Goal: Task Accomplishment & Management: Manage account settings

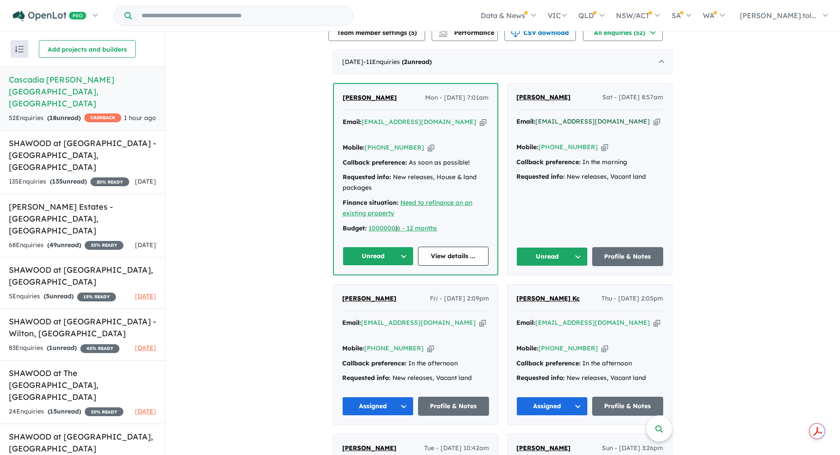
scroll to position [397, 0]
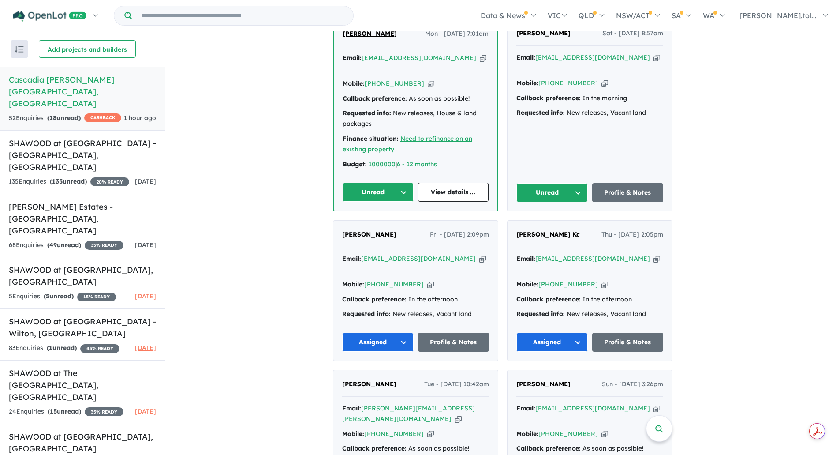
click at [654, 62] on icon "button" at bounding box center [657, 57] width 7 height 9
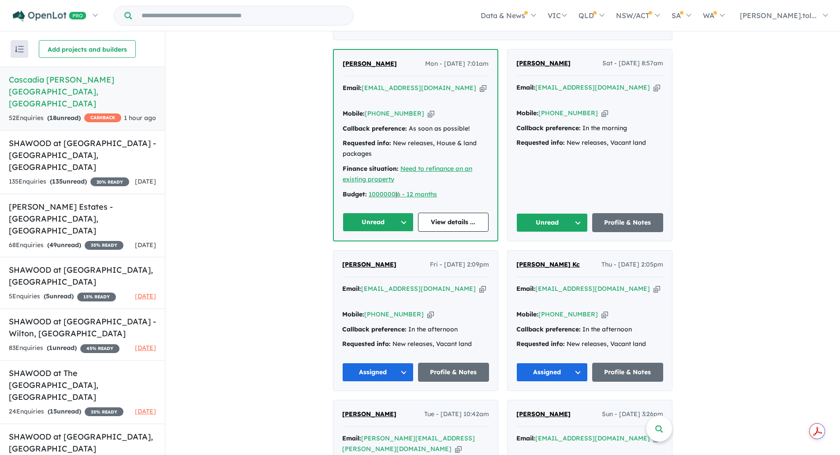
scroll to position [353, 0]
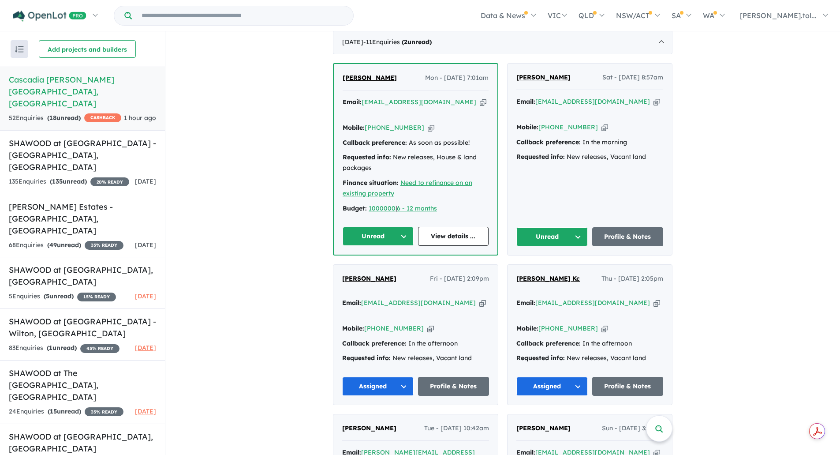
drag, startPoint x: 572, startPoint y: 85, endPoint x: 513, endPoint y: 91, distance: 59.4
click at [513, 91] on div "[PERSON_NAME] Sat - [DATE] 8:57am Email: [EMAIL_ADDRESS][DOMAIN_NAME] Copied! M…" at bounding box center [590, 159] width 165 height 191
copy span "[PERSON_NAME]"
click at [586, 124] on div "Mobile: [PHONE_NUMBER] Copied!" at bounding box center [589, 127] width 147 height 11
click at [602, 123] on icon "button" at bounding box center [605, 127] width 7 height 9
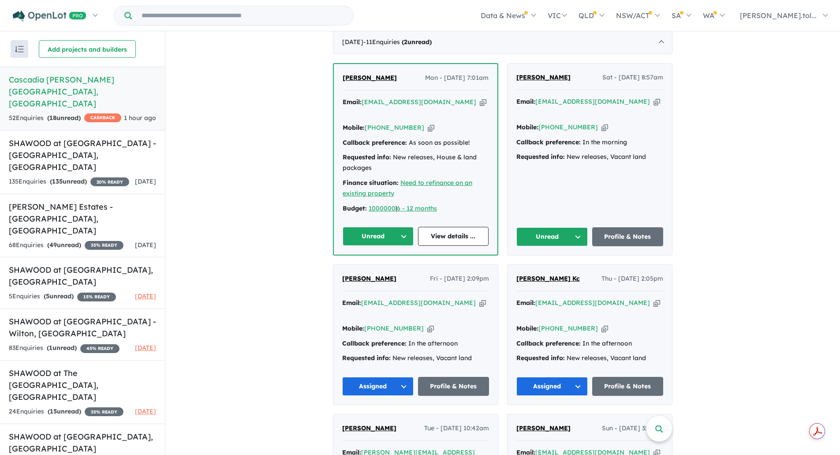
click at [539, 237] on button "Unread" at bounding box center [551, 236] width 71 height 19
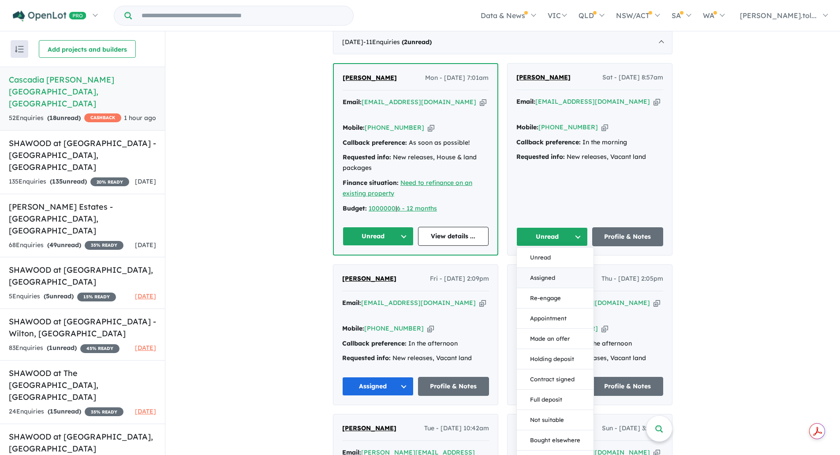
click at [537, 274] on button "Assigned" at bounding box center [555, 278] width 77 height 20
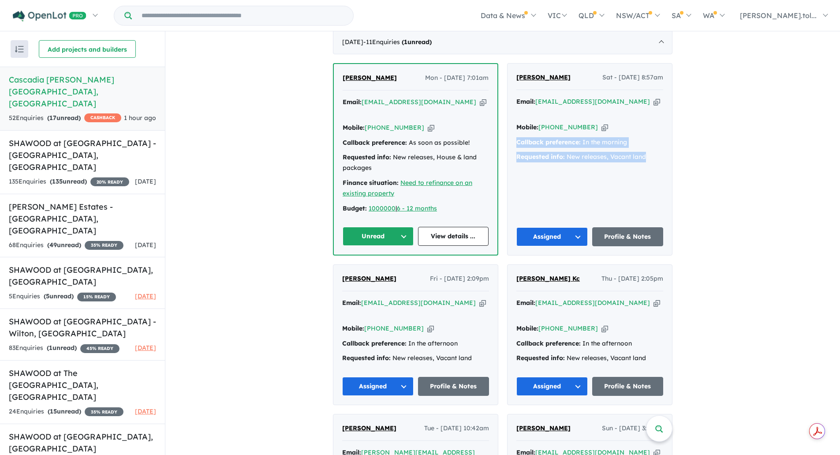
drag, startPoint x: 594, startPoint y: 151, endPoint x: 507, endPoint y: 140, distance: 87.5
click at [508, 140] on div "[PERSON_NAME] Sat - [DATE] 8:57am Email: [EMAIL_ADDRESS][DOMAIN_NAME] Copied! M…" at bounding box center [590, 159] width 165 height 191
copy div "Callback preference: In the morning Requested info: New releases, Vacant land"
click at [480, 107] on icon "button" at bounding box center [483, 101] width 7 height 9
copy div "Callback preference: In the morning Requested info: New releases, Vacant land"
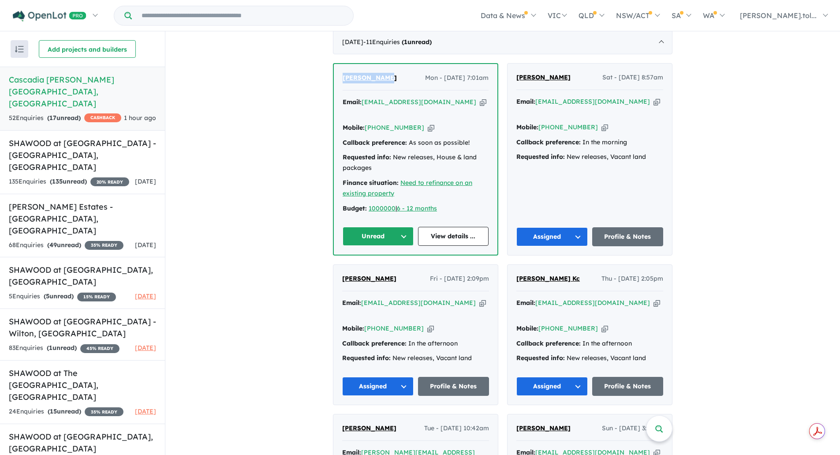
drag, startPoint x: 385, startPoint y: 83, endPoint x: 703, endPoint y: 101, distance: 318.0
copy span "[PERSON_NAME]"
click at [428, 126] on icon "button" at bounding box center [431, 127] width 7 height 9
copy span "[PERSON_NAME]"
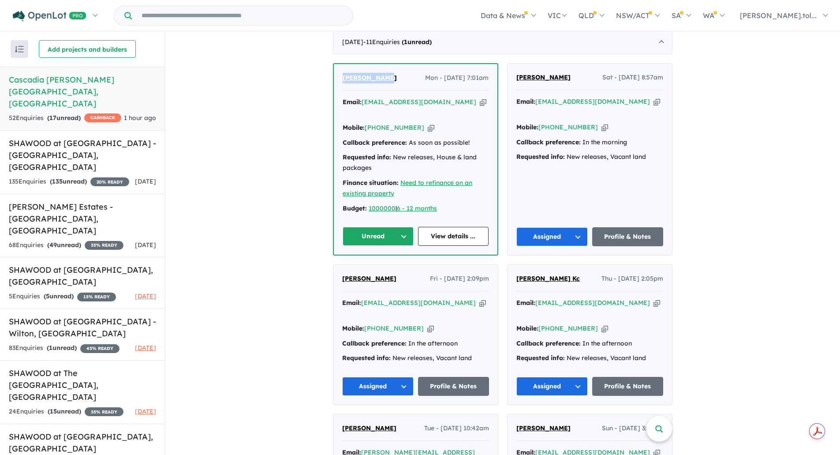
click at [388, 241] on button "Unread" at bounding box center [378, 236] width 71 height 19
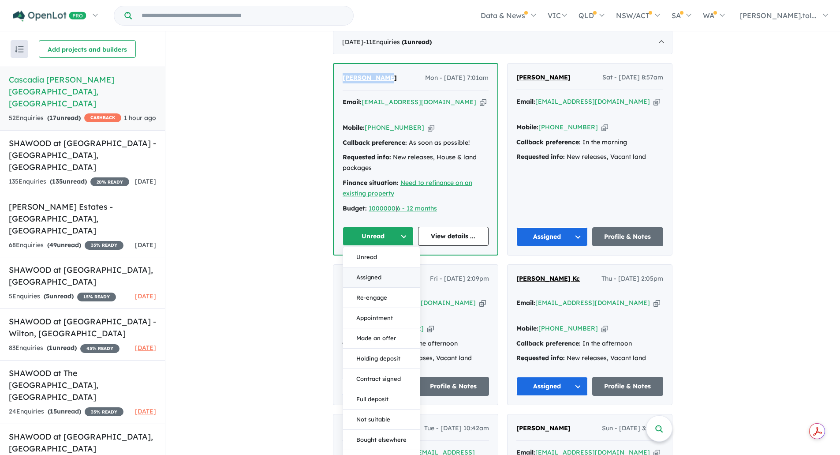
click at [378, 271] on button "Assigned" at bounding box center [381, 277] width 77 height 20
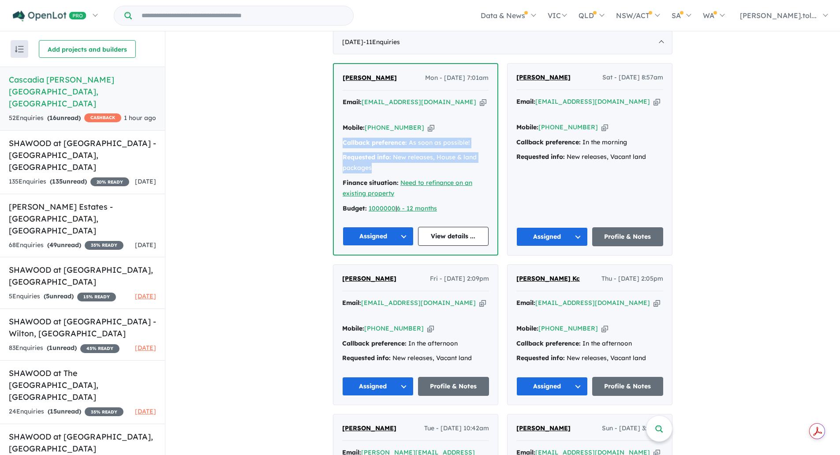
drag, startPoint x: 342, startPoint y: 140, endPoint x: 385, endPoint y: 162, distance: 48.7
click at [385, 162] on div "Email: [EMAIL_ADDRESS][DOMAIN_NAME] Copied! Mobile: [PHONE_NUMBER] Copied! Call…" at bounding box center [416, 157] width 146 height 121
copy div "Callback preference: As soon as possible! Requested info: New releases, House &…"
